Goal: Find specific page/section: Find specific page/section

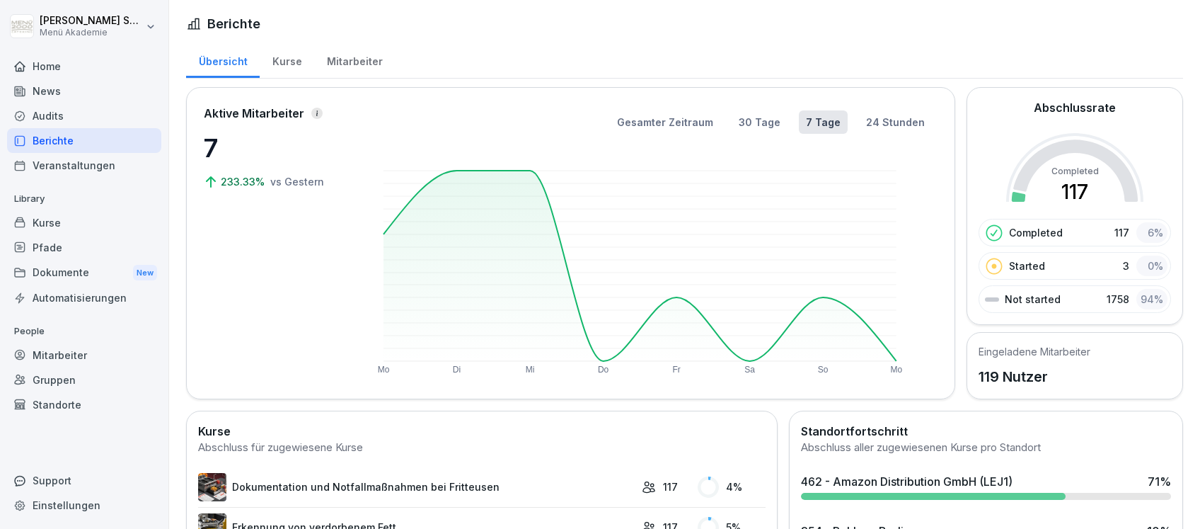
click at [51, 116] on div "Audits" at bounding box center [84, 115] width 154 height 25
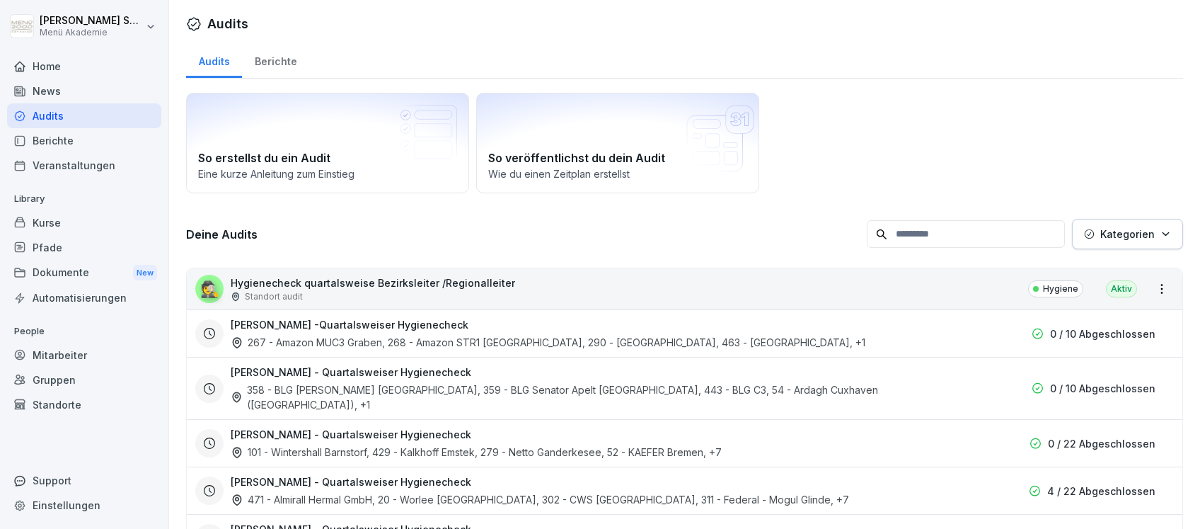
click at [269, 64] on div "Berichte" at bounding box center [275, 60] width 67 height 36
click at [280, 57] on div "Berichte" at bounding box center [275, 60] width 67 height 36
